Goal: Transaction & Acquisition: Obtain resource

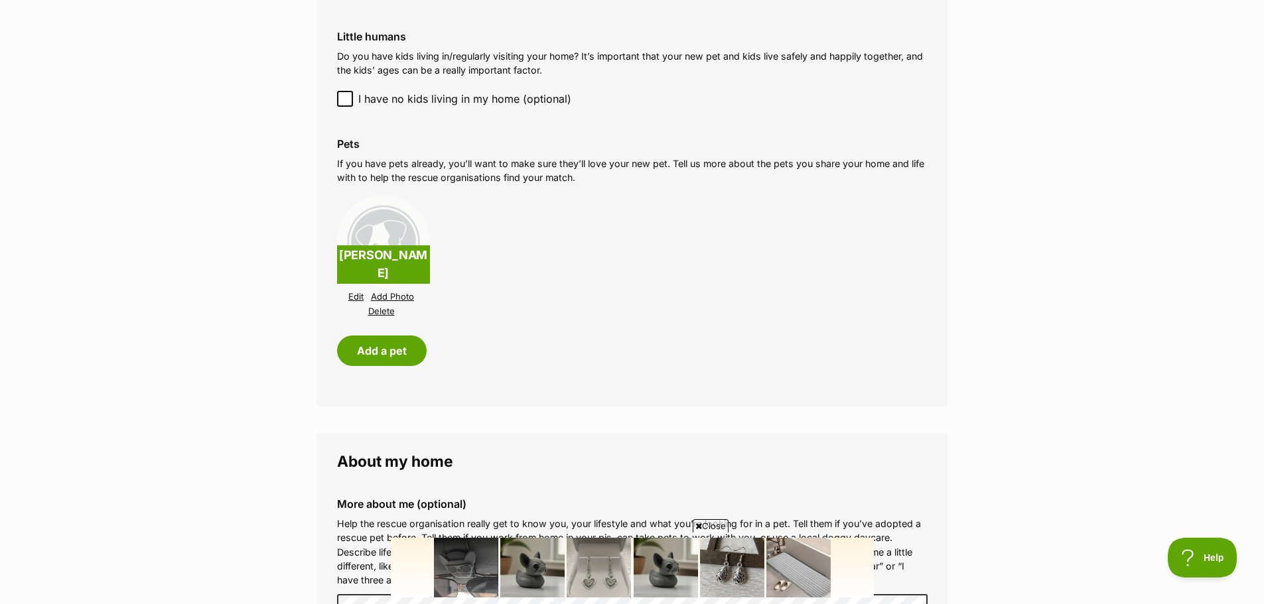
scroll to position [1194, 0]
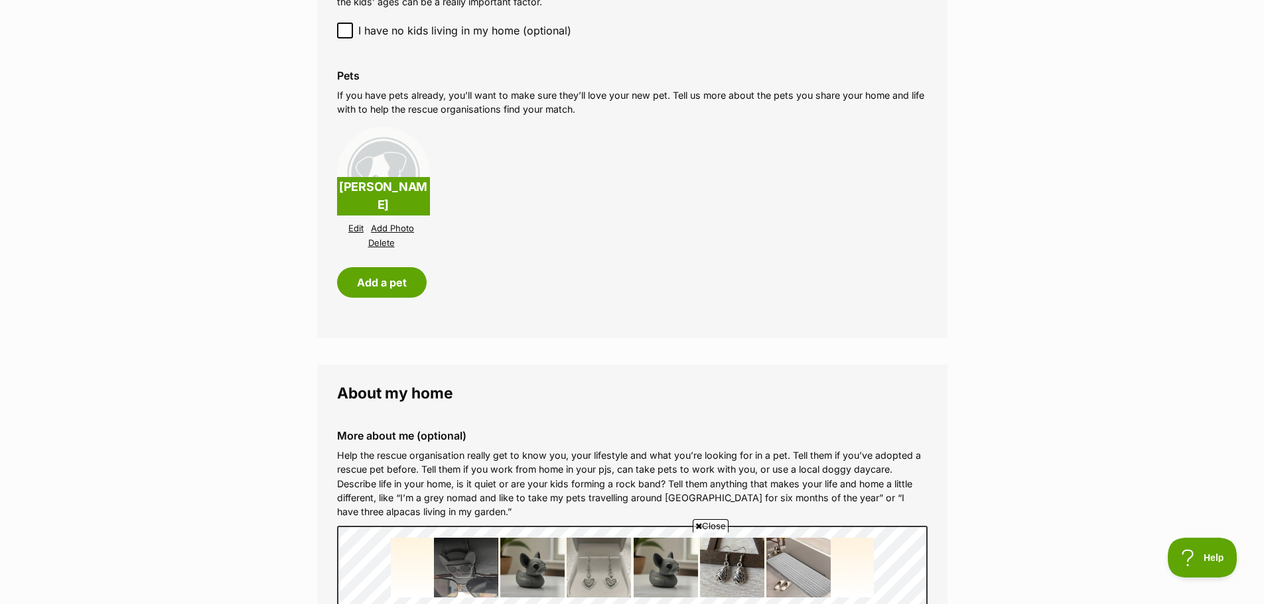
click at [358, 228] on link "Edit" at bounding box center [355, 229] width 15 height 10
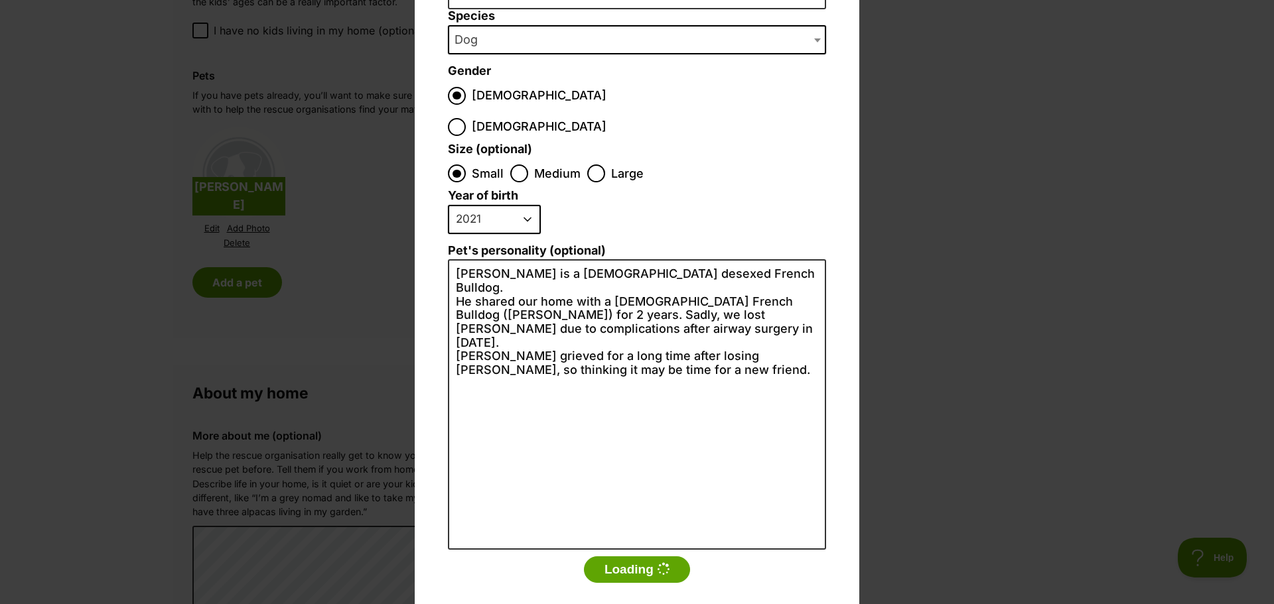
scroll to position [152, 0]
click at [925, 202] on div "Add a pet Name Hugo Species Bird Cat Dog Farm Animal Ferret Guinea Pig Horse Ra…" at bounding box center [637, 302] width 1274 height 604
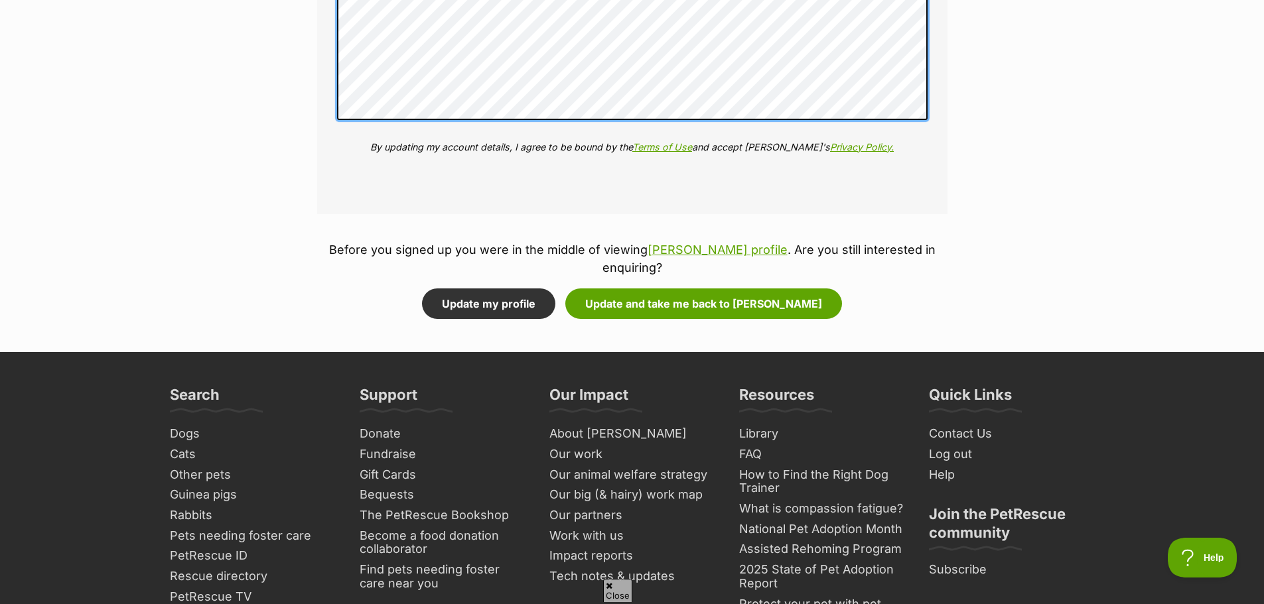
scroll to position [1725, 0]
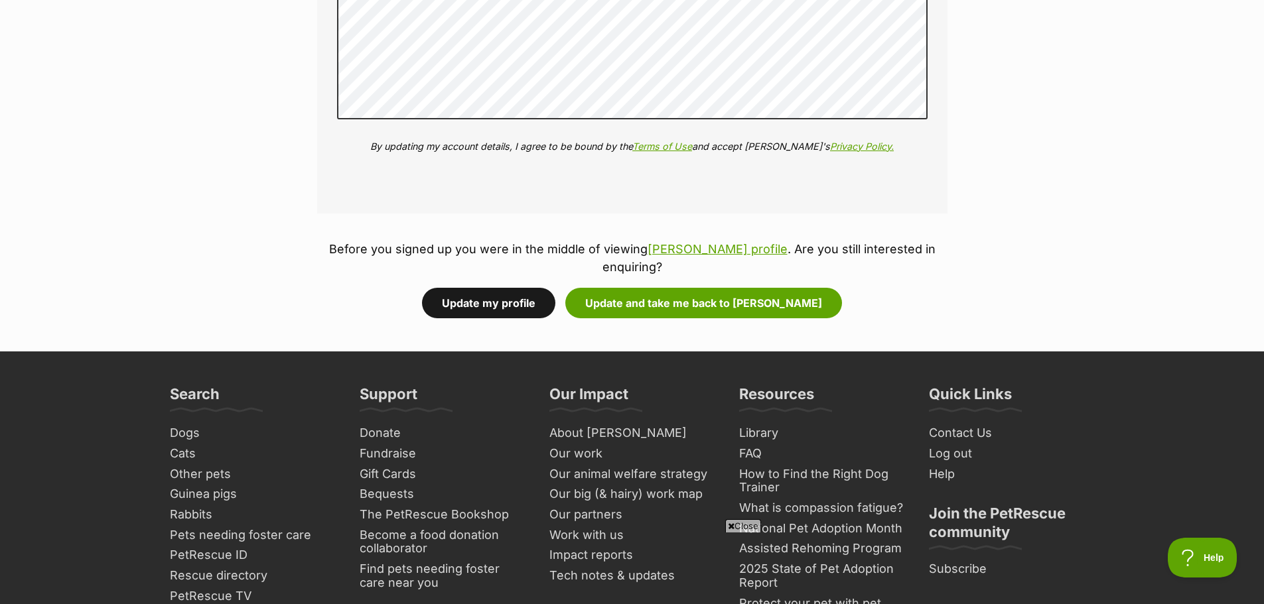
click at [486, 298] on button "Update my profile" at bounding box center [488, 303] width 133 height 31
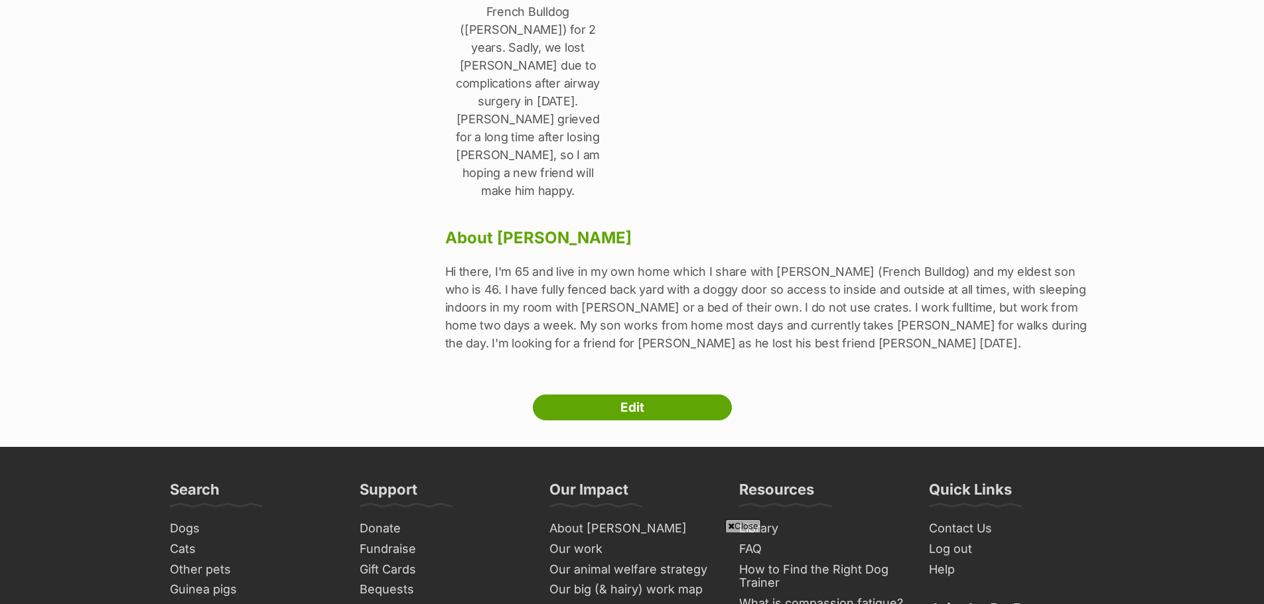
scroll to position [398, 0]
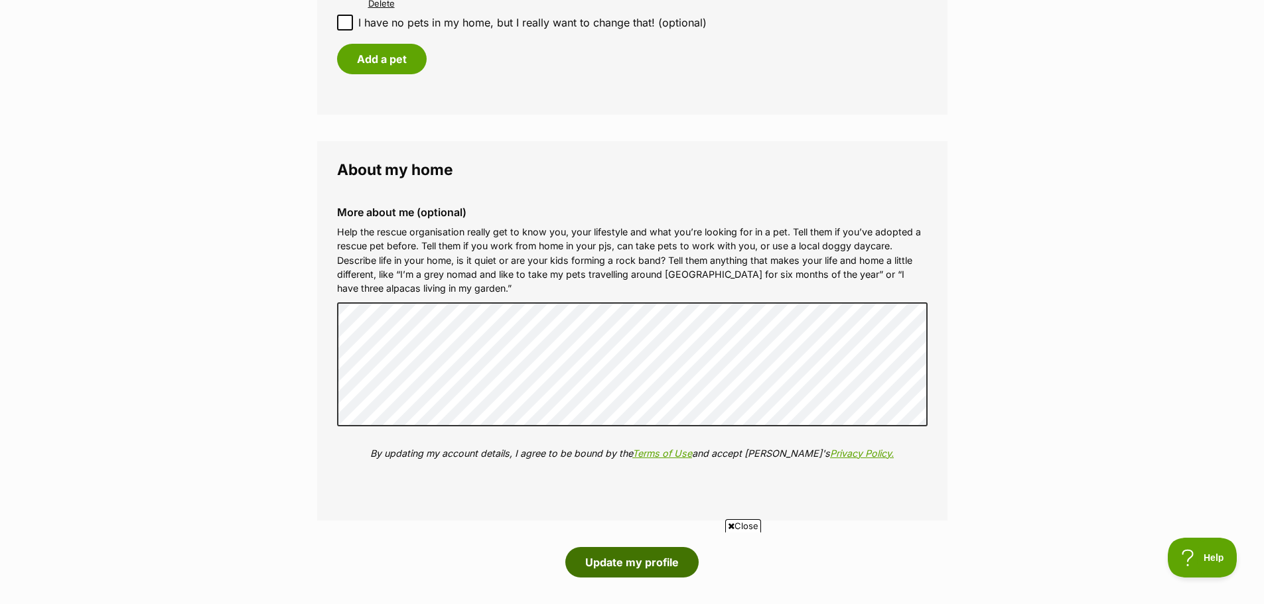
scroll to position [1605, 0]
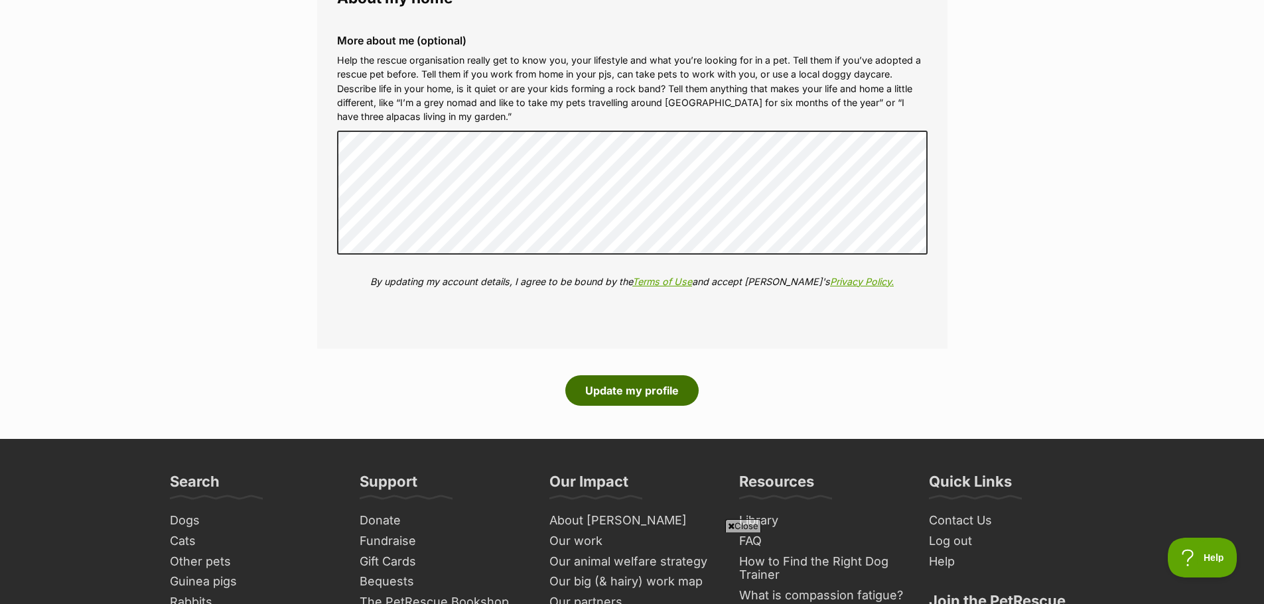
click at [634, 385] on button "Update my profile" at bounding box center [631, 390] width 133 height 31
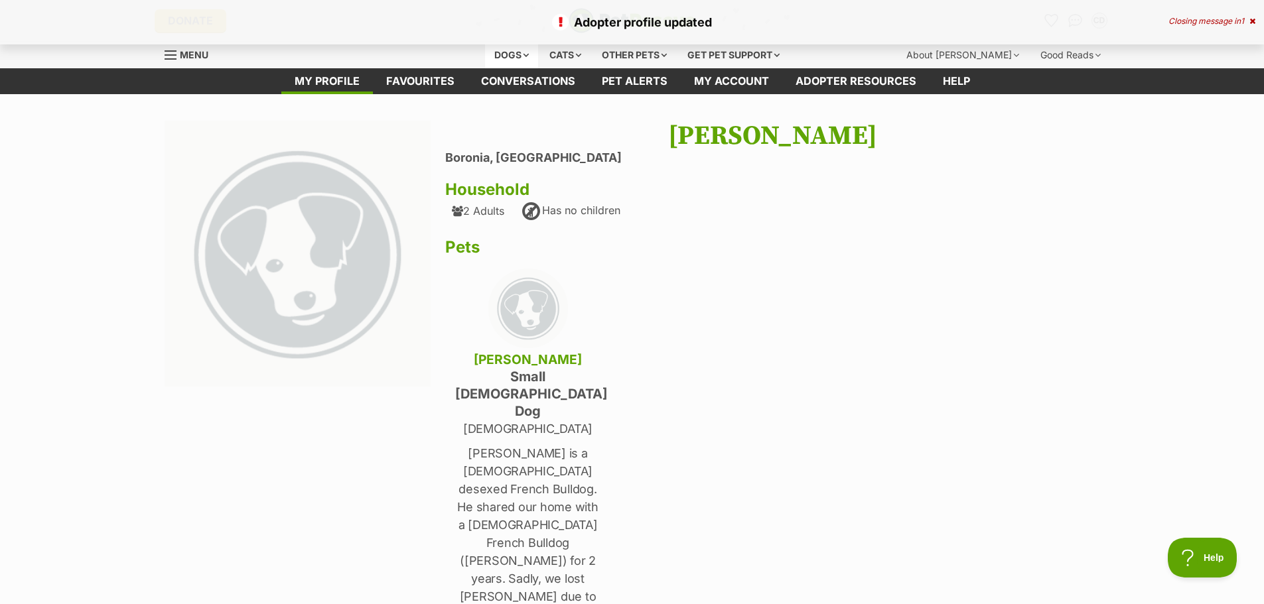
click at [522, 57] on div "Dogs" at bounding box center [511, 55] width 53 height 27
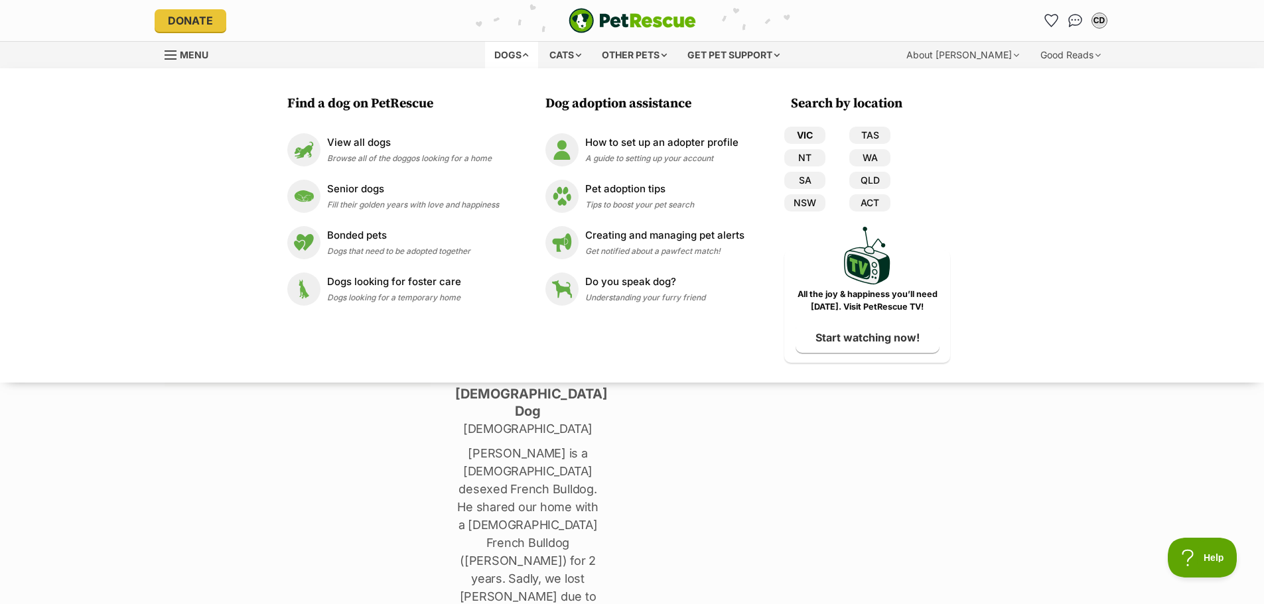
click at [801, 134] on link "VIC" at bounding box center [804, 135] width 41 height 17
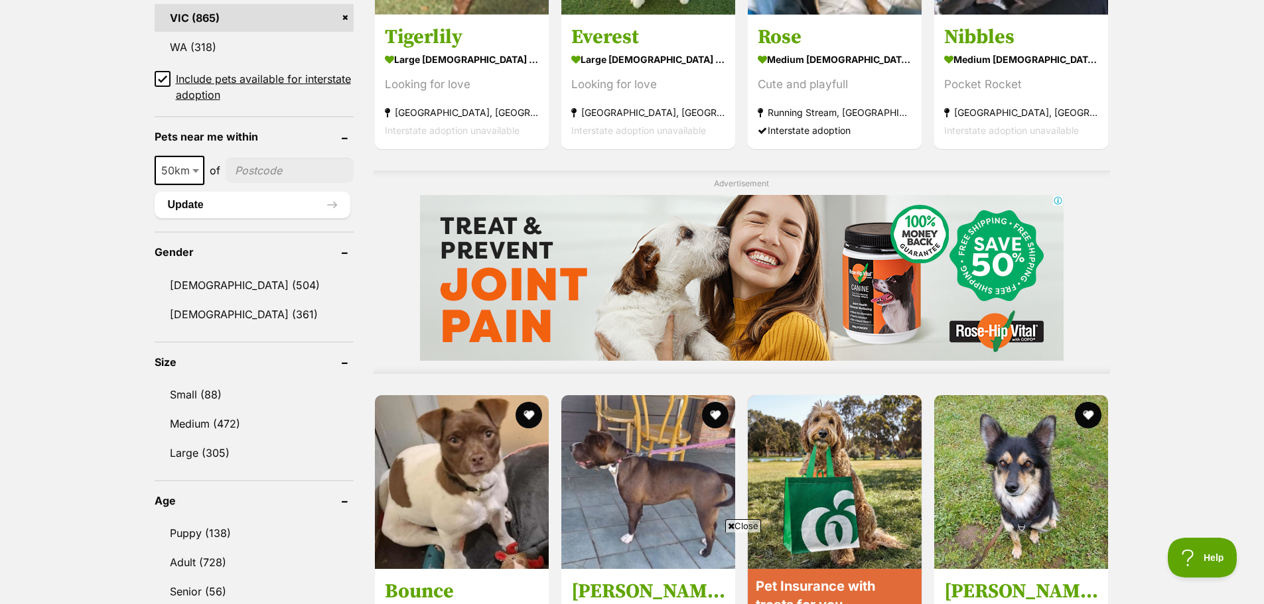
scroll to position [929, 0]
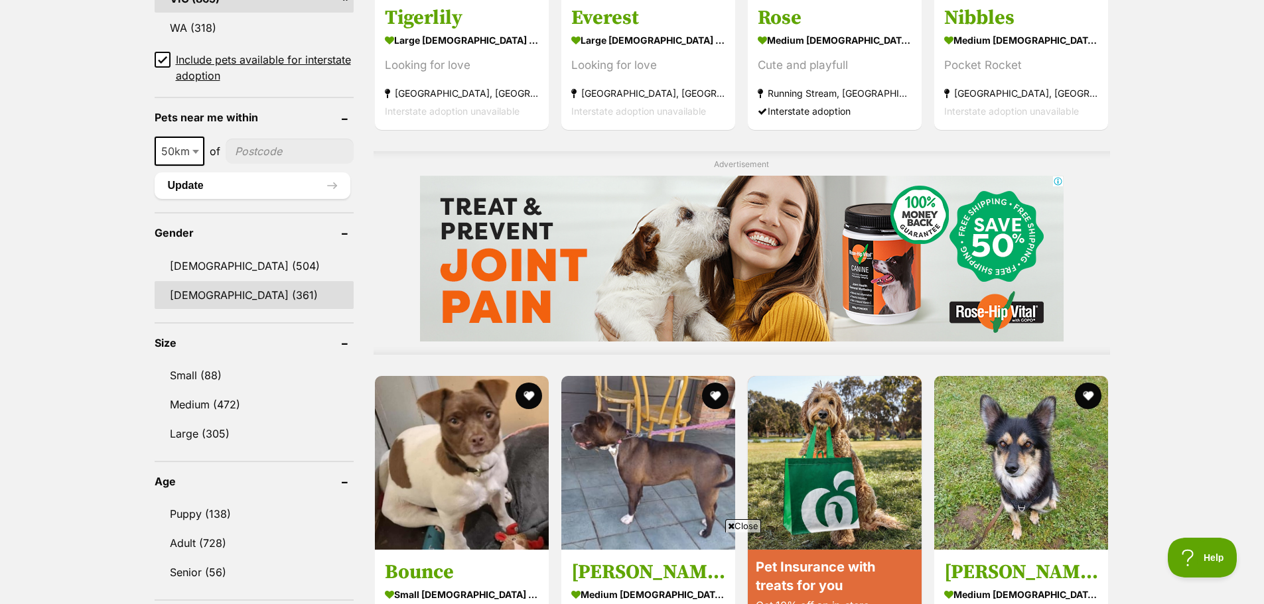
click at [201, 296] on link "Female (361)" at bounding box center [254, 295] width 199 height 28
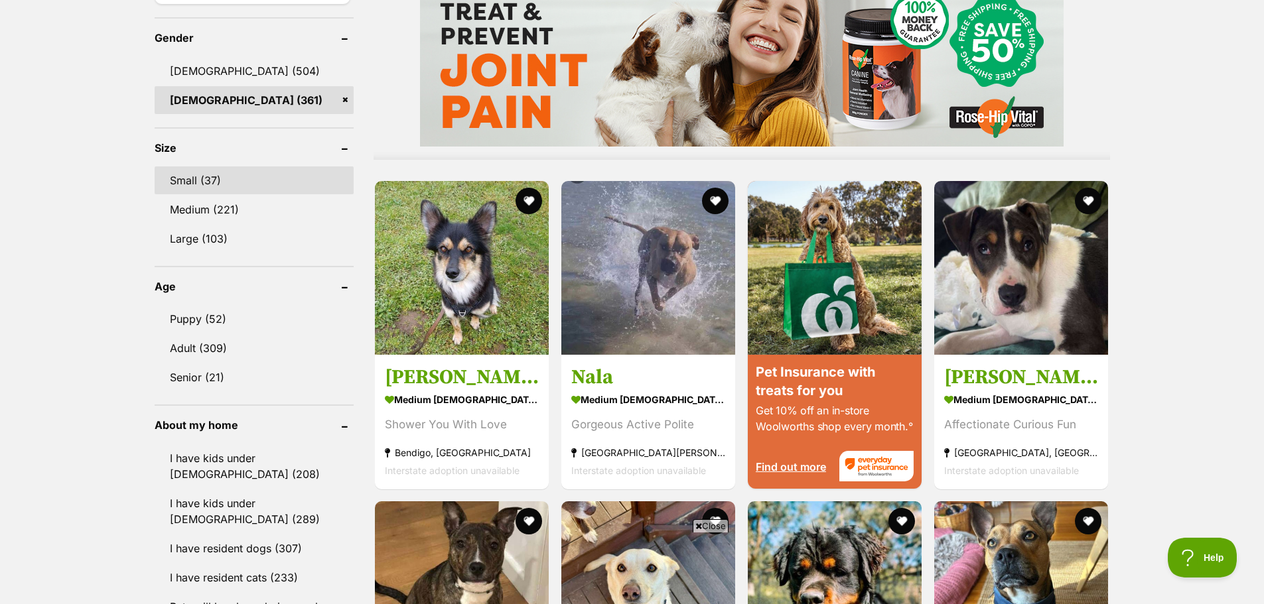
click at [191, 176] on link "Small (37)" at bounding box center [254, 180] width 199 height 28
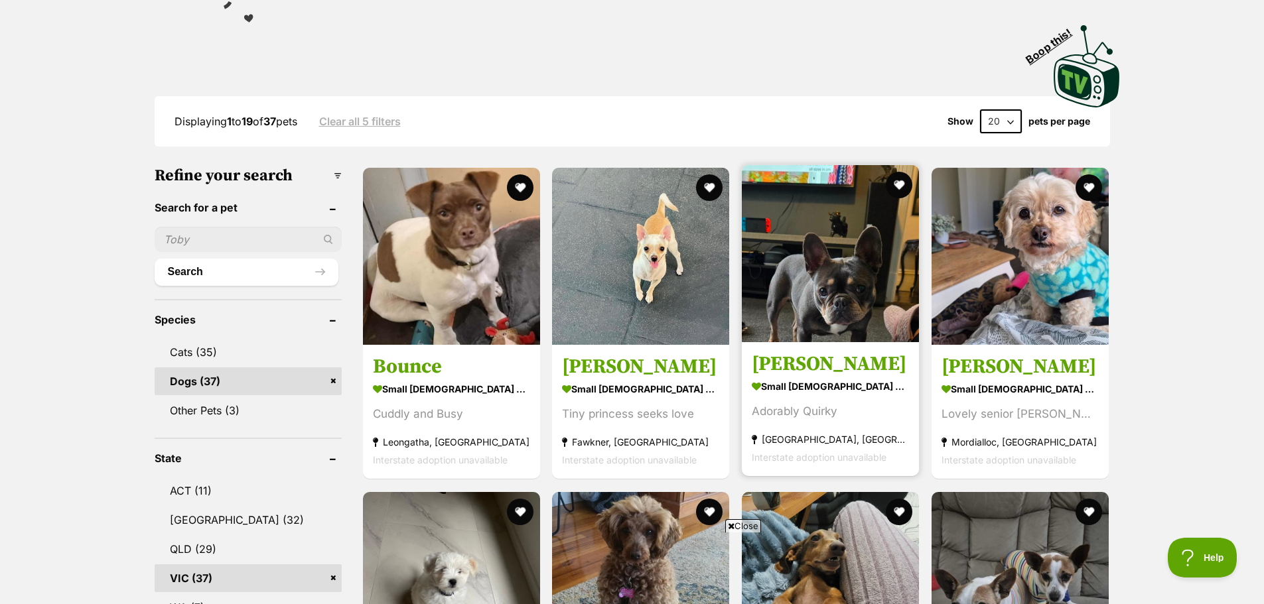
click at [830, 287] on img at bounding box center [830, 253] width 177 height 177
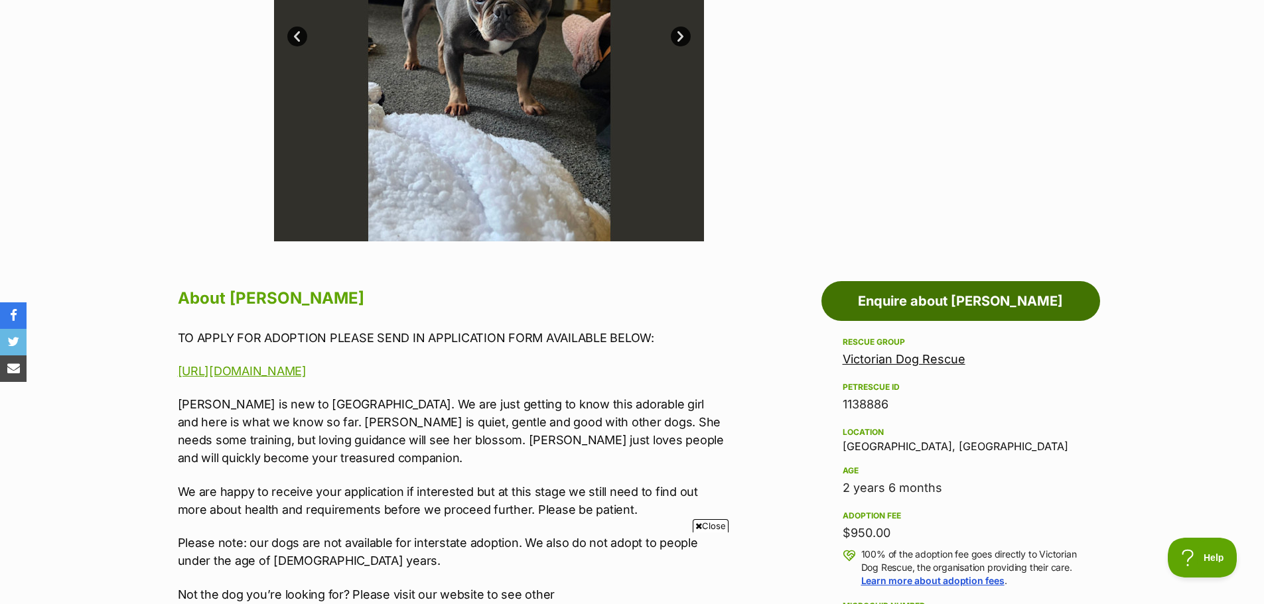
click at [901, 295] on link "Enquire about [PERSON_NAME]" at bounding box center [960, 301] width 279 height 40
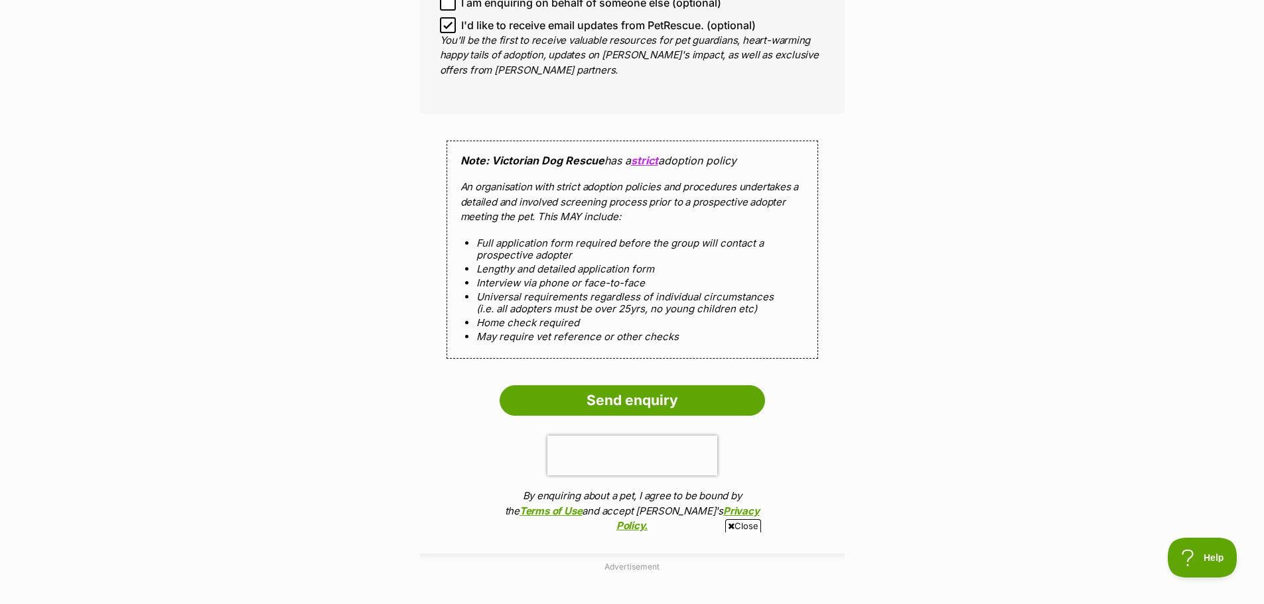
scroll to position [1260, 0]
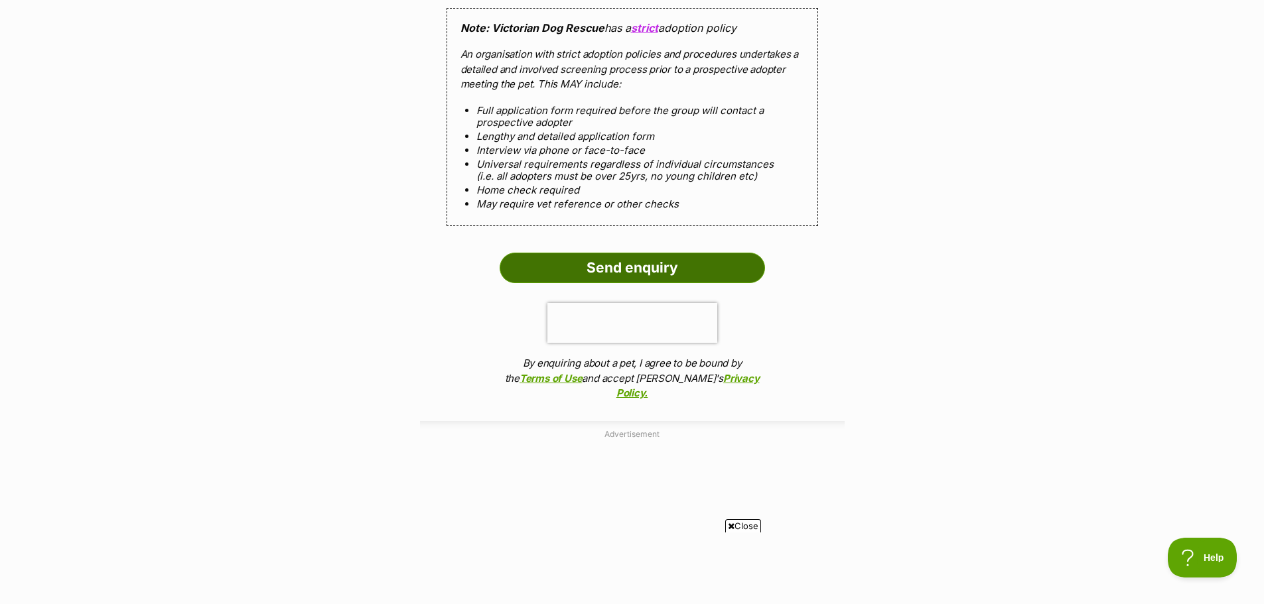
click at [637, 281] on input "Send enquiry" at bounding box center [631, 268] width 265 height 31
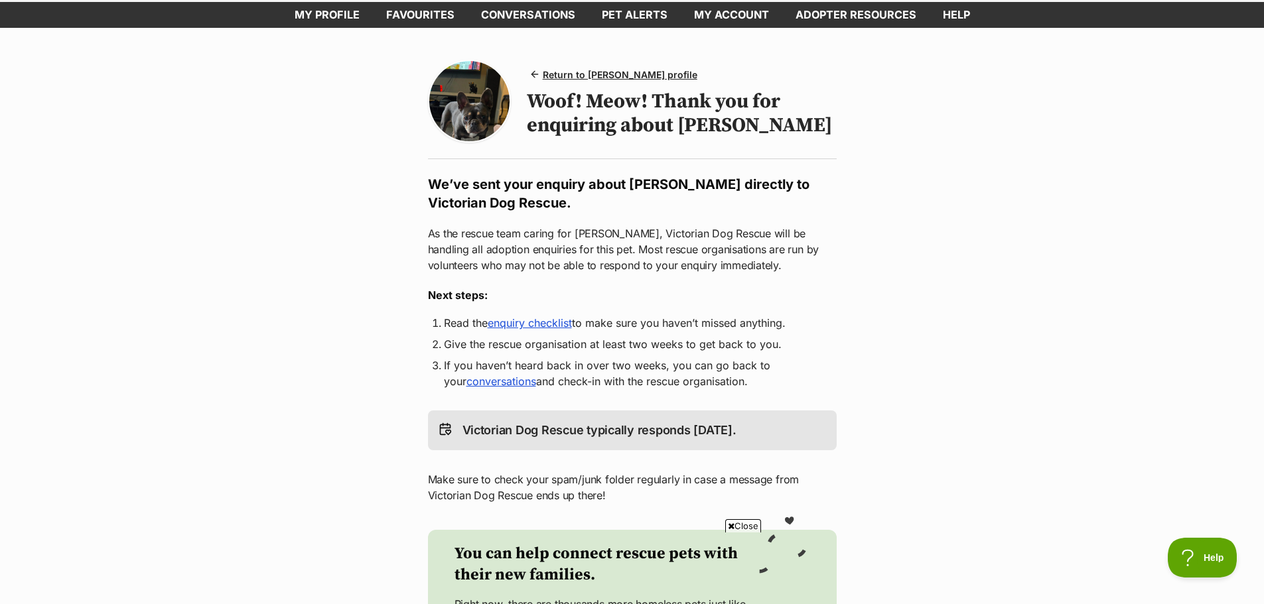
click at [555, 320] on link "enquiry checklist" at bounding box center [530, 322] width 84 height 13
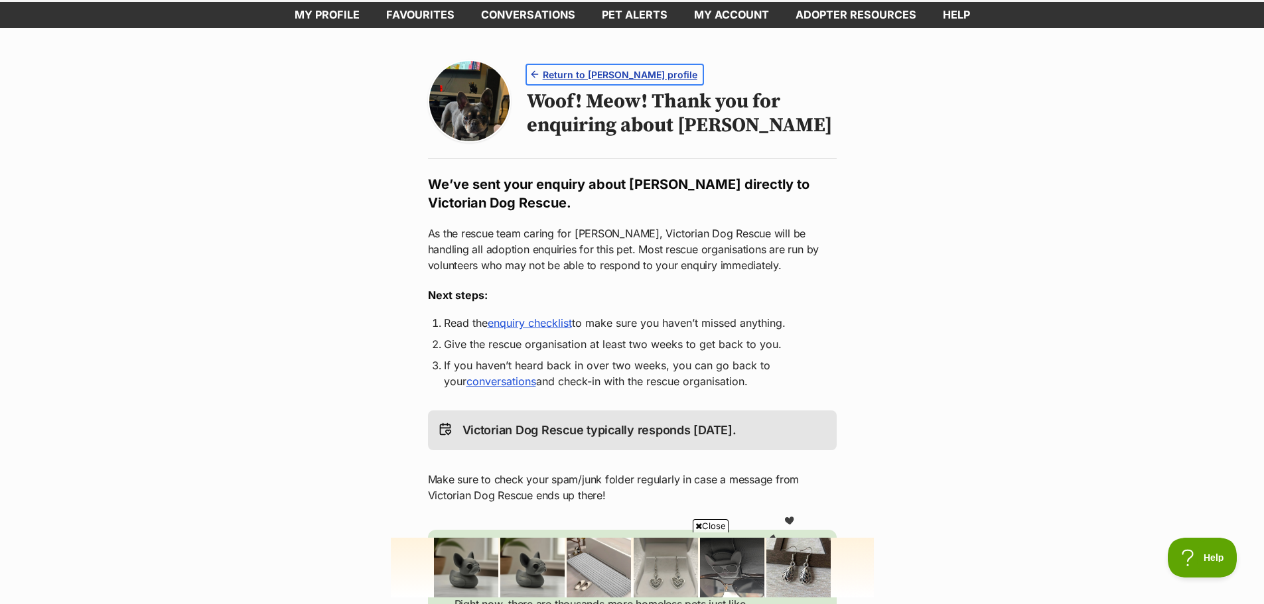
click at [624, 69] on span "Return to [PERSON_NAME] profile" at bounding box center [620, 75] width 155 height 14
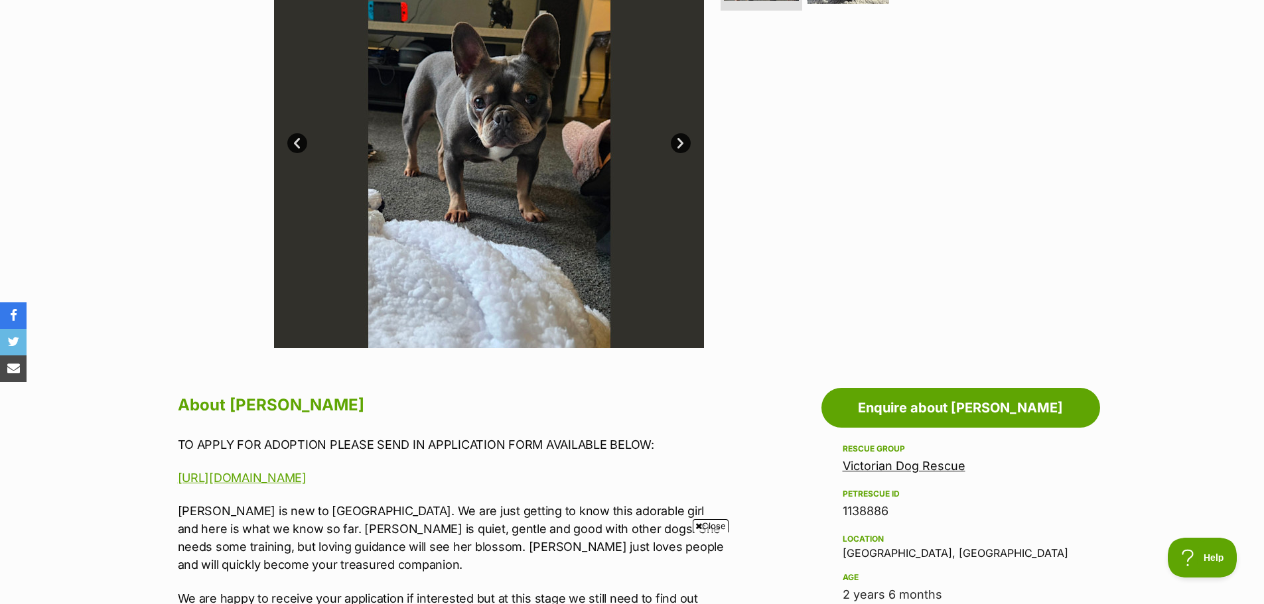
scroll to position [199, 0]
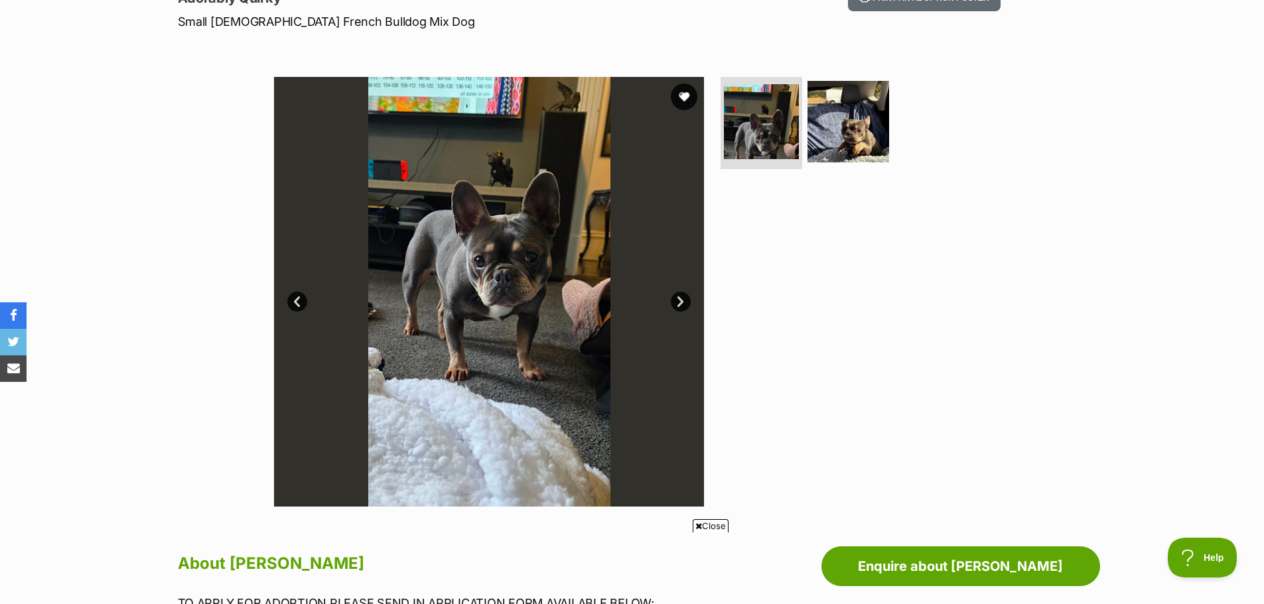
click at [679, 300] on link "Next" at bounding box center [681, 302] width 20 height 20
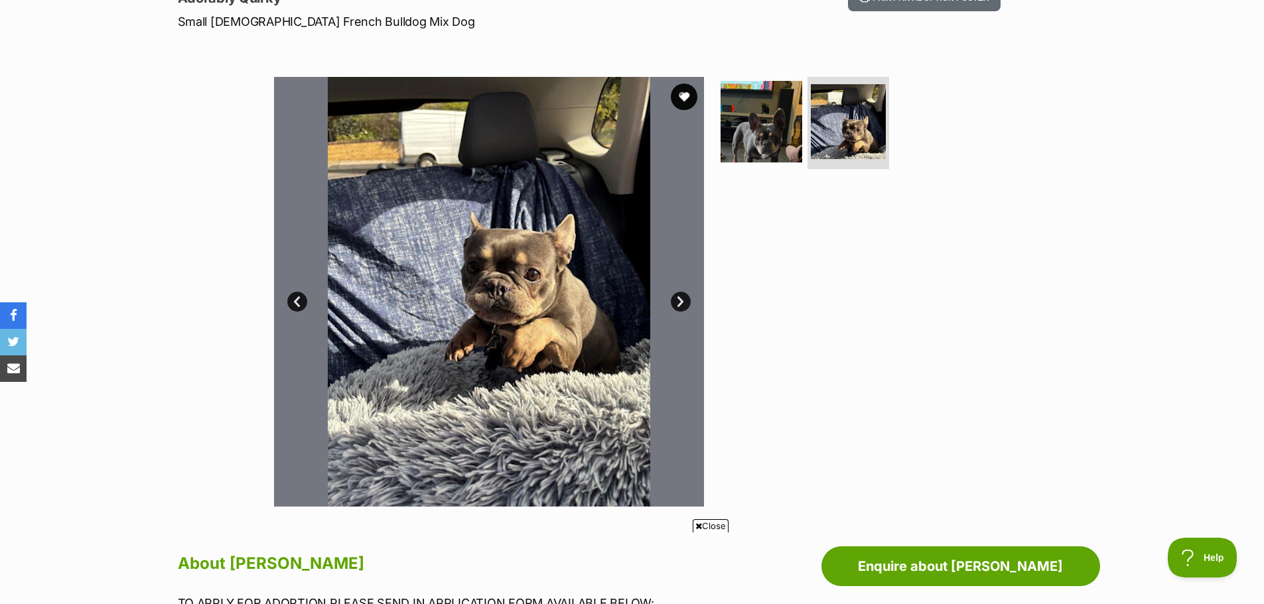
click at [679, 300] on link "Next" at bounding box center [681, 302] width 20 height 20
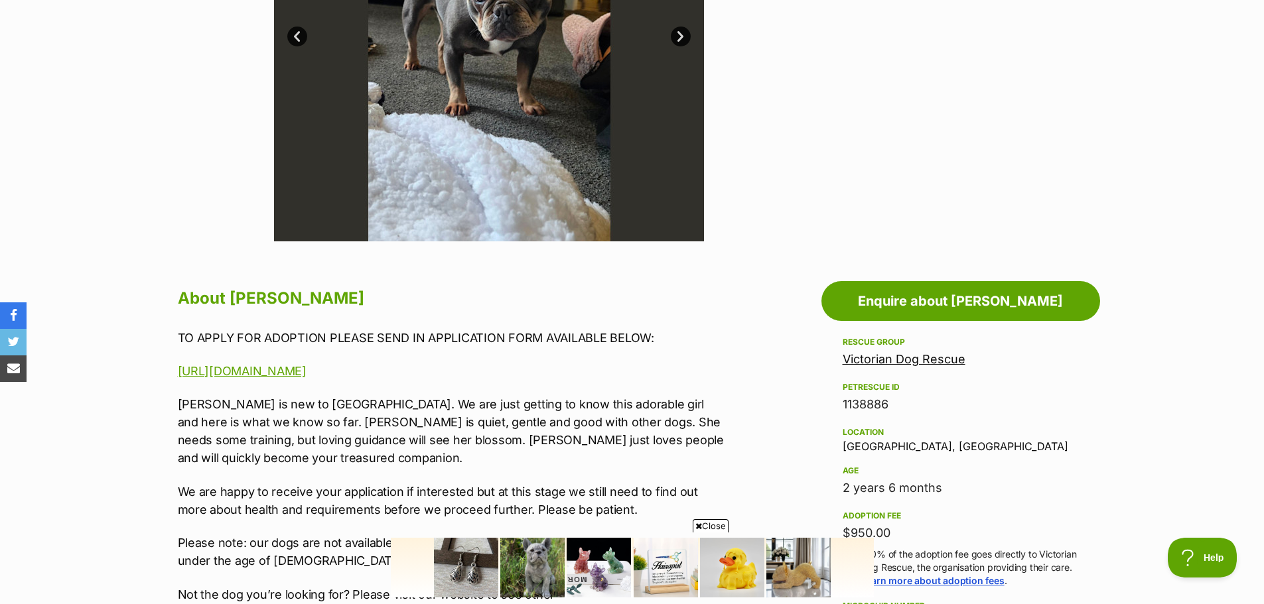
scroll to position [0, 0]
